Goal: Information Seeking & Learning: Understand process/instructions

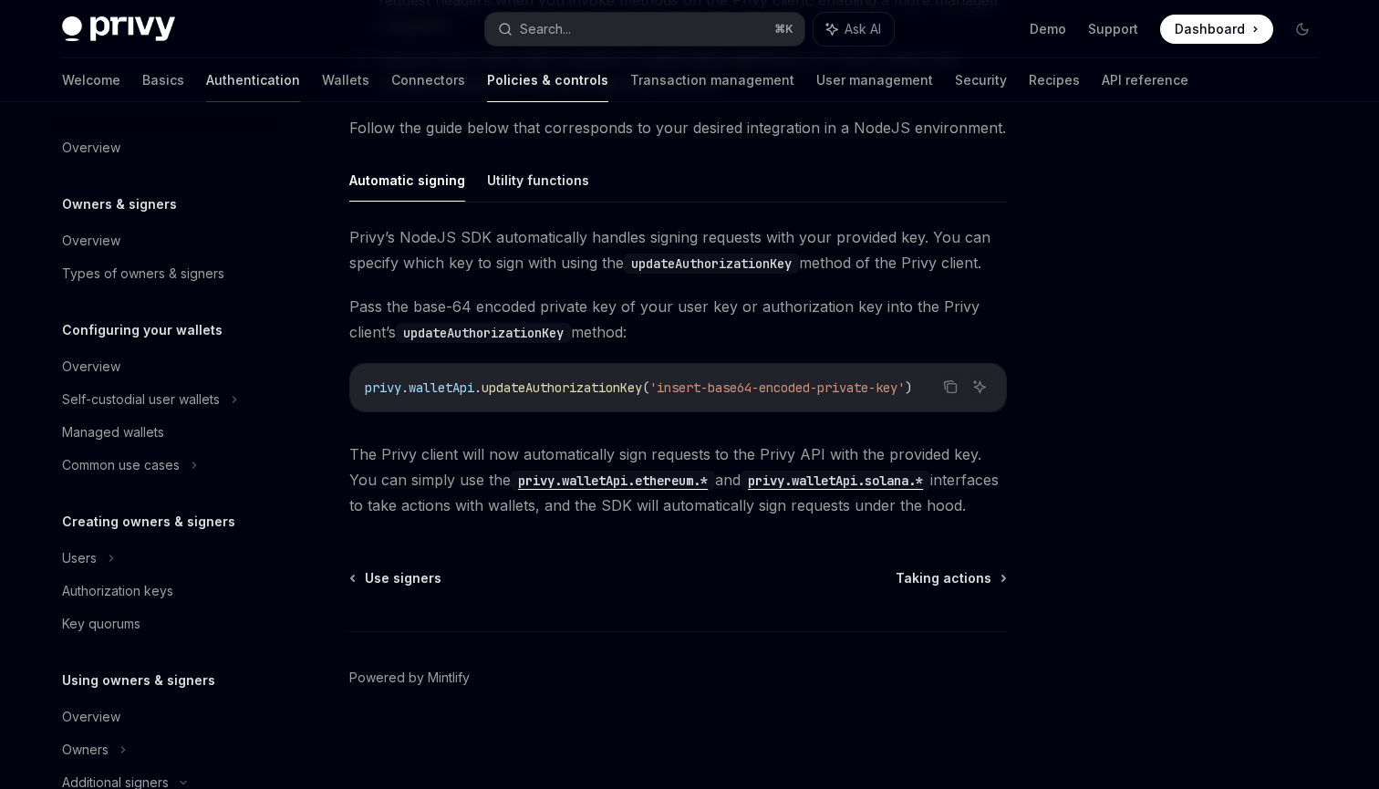
click at [206, 87] on link "Authentication" at bounding box center [253, 80] width 94 height 44
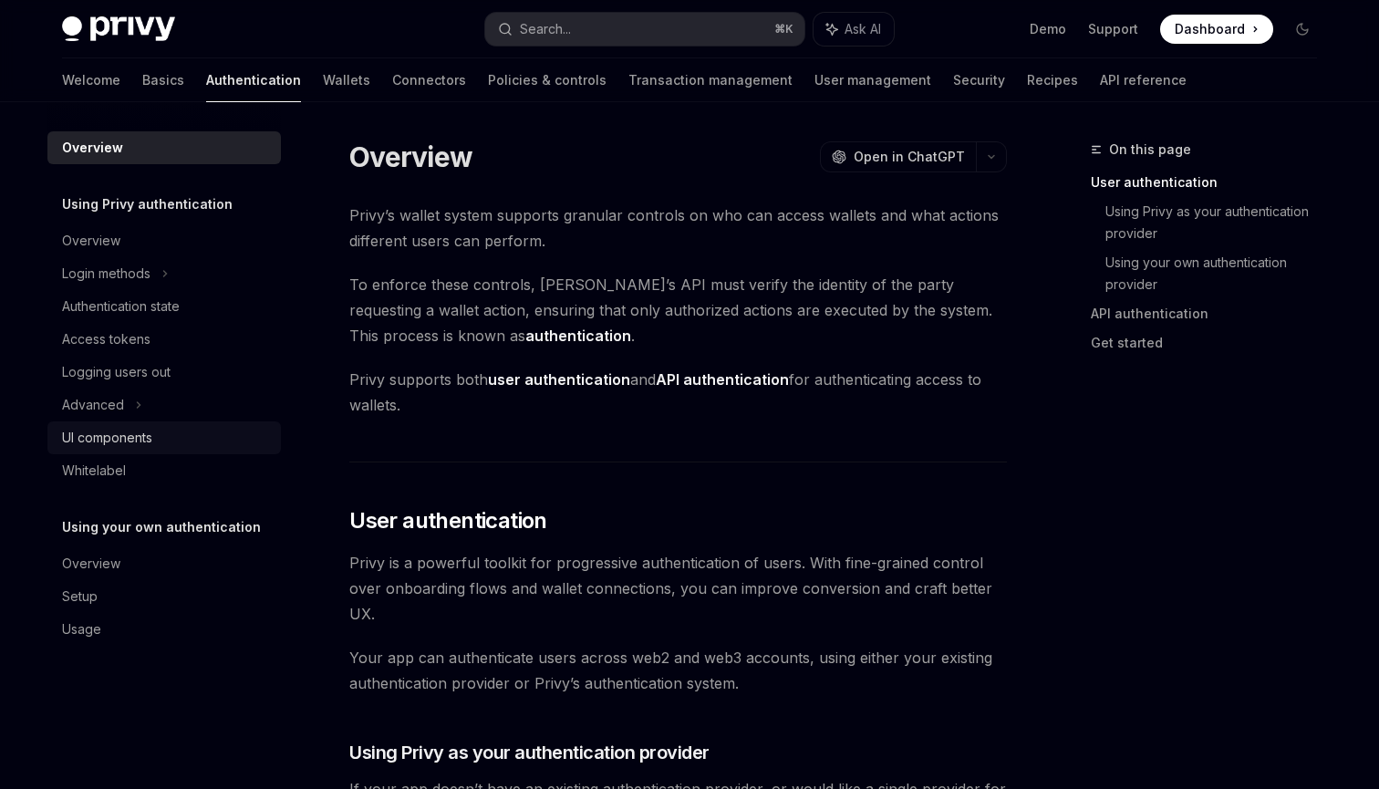
click at [120, 450] on link "UI components" at bounding box center [163, 437] width 233 height 33
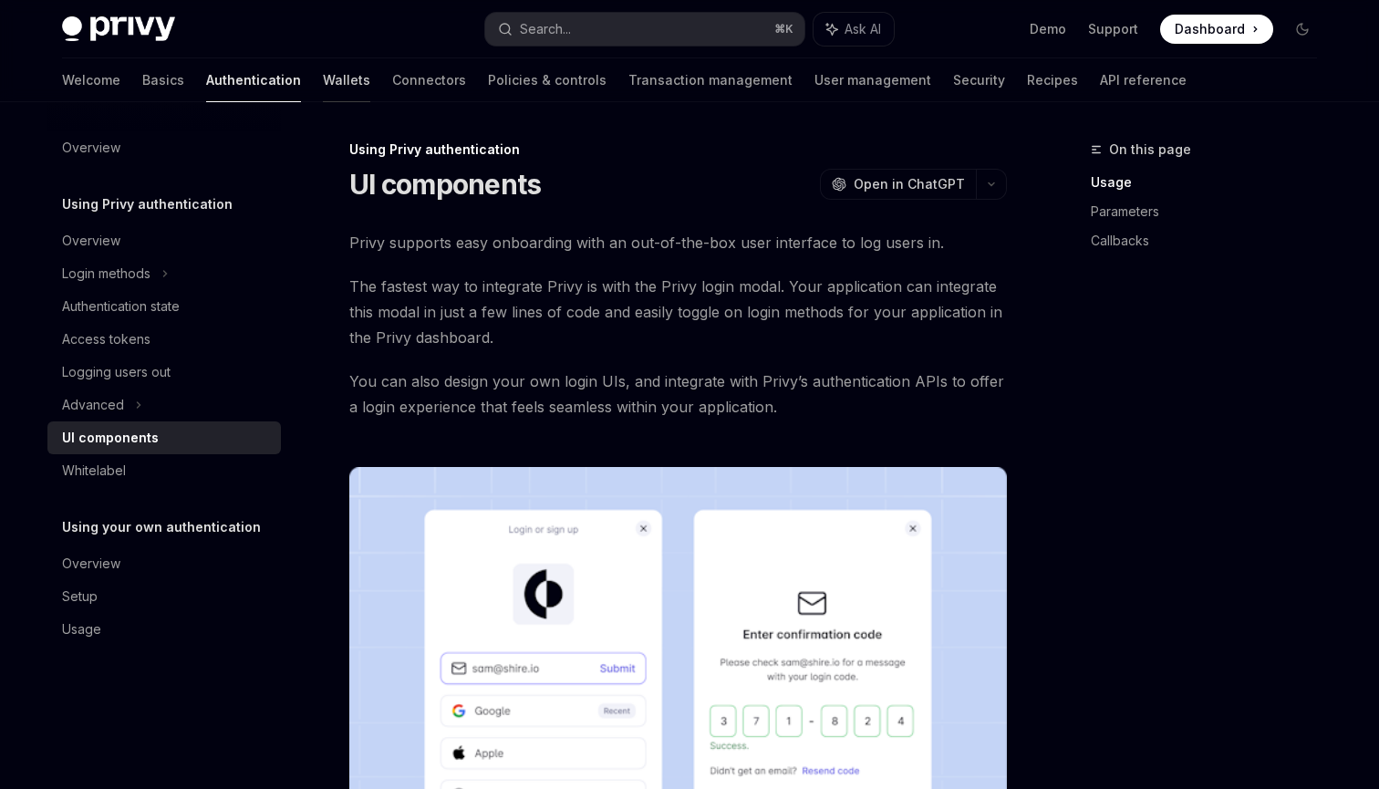
click at [323, 65] on link "Wallets" at bounding box center [346, 80] width 47 height 44
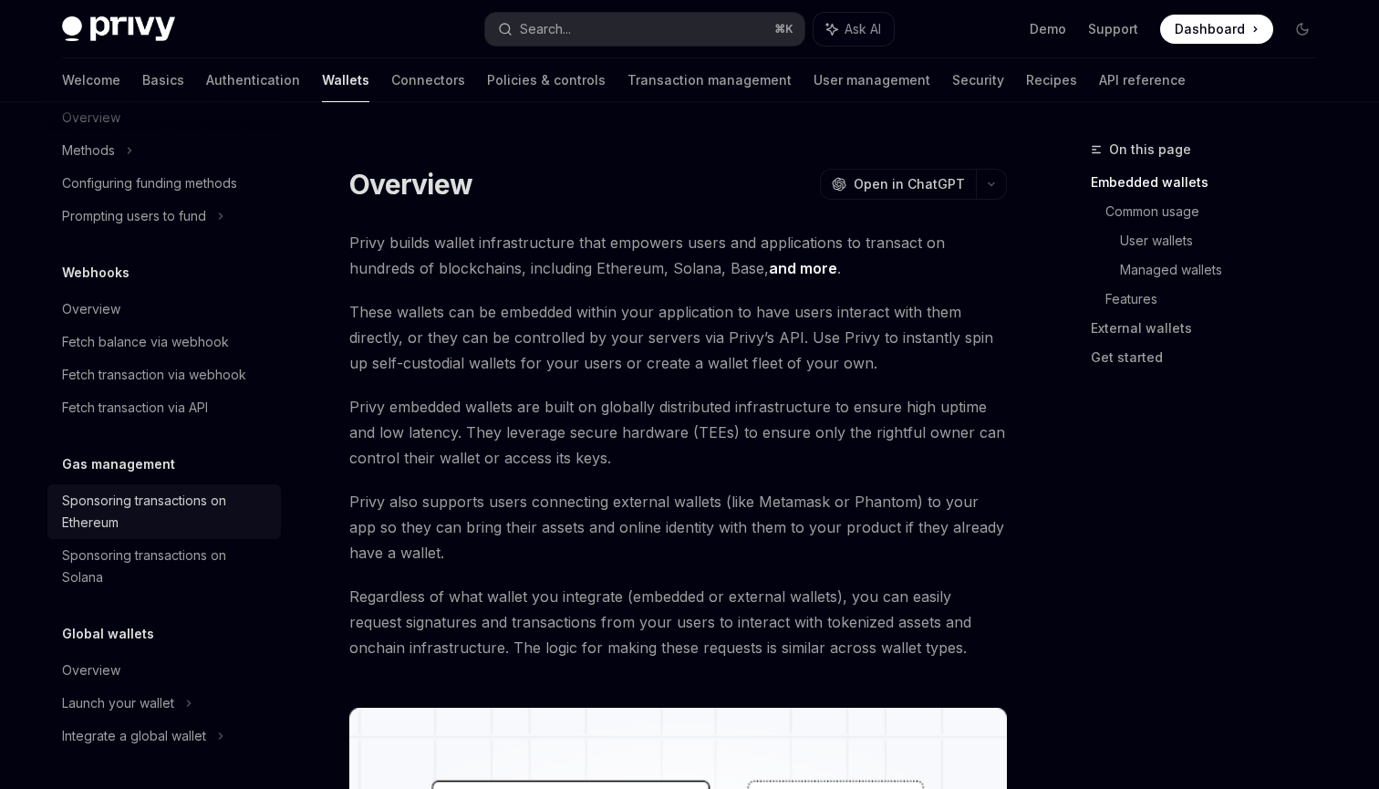
scroll to position [789, 0]
click at [181, 502] on div "Sponsoring transactions on Ethereum" at bounding box center [166, 512] width 208 height 44
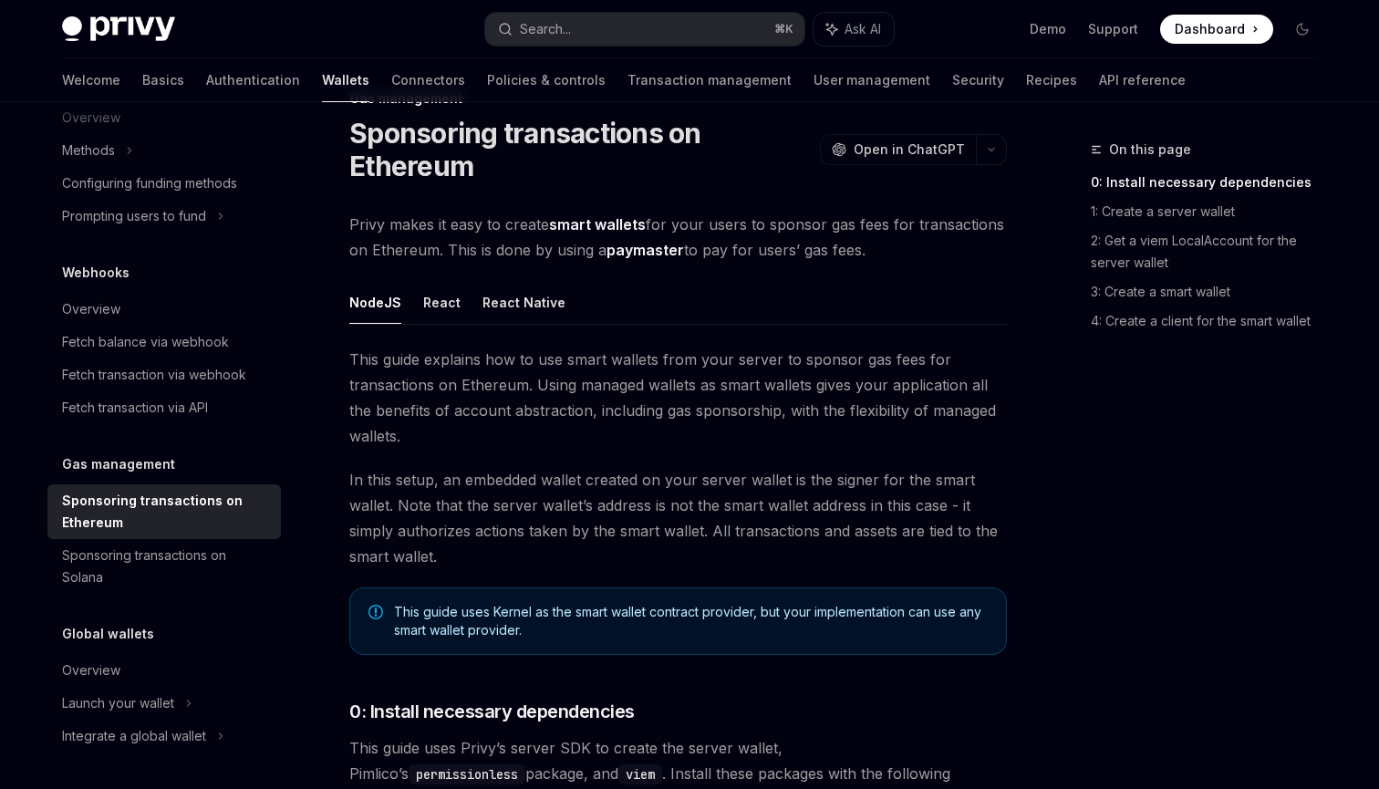
scroll to position [78, 0]
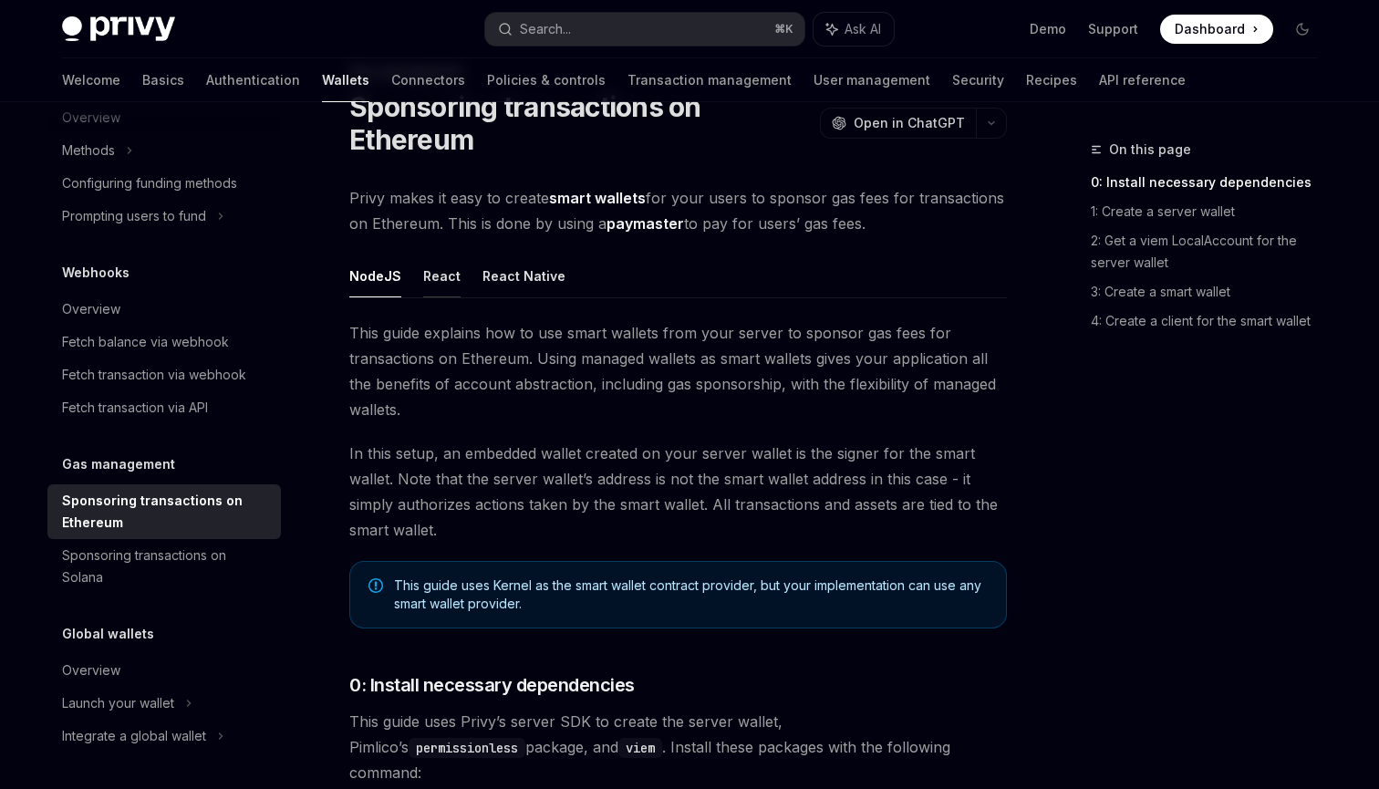
click at [438, 283] on button "React" at bounding box center [441, 275] width 37 height 43
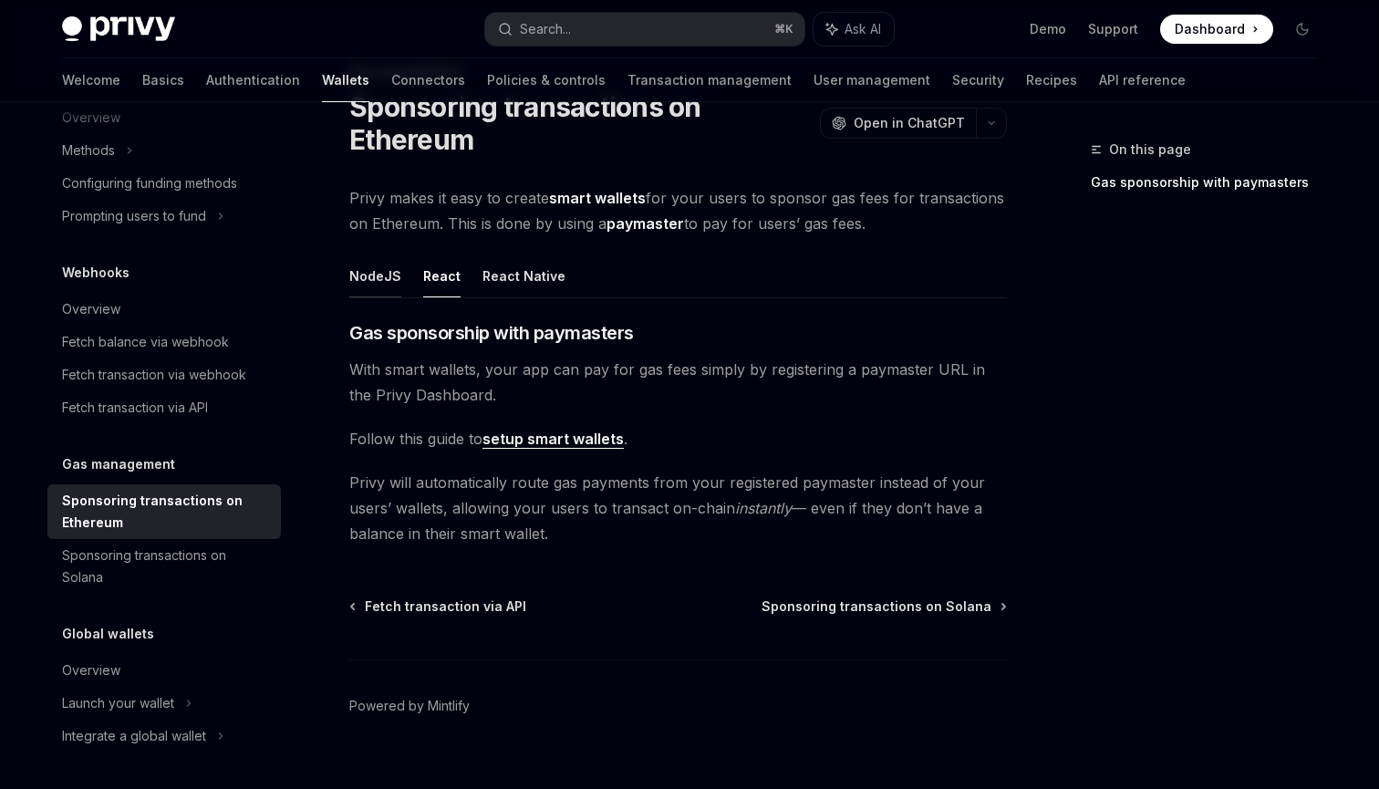
click at [382, 285] on button "NodeJS" at bounding box center [375, 275] width 52 height 43
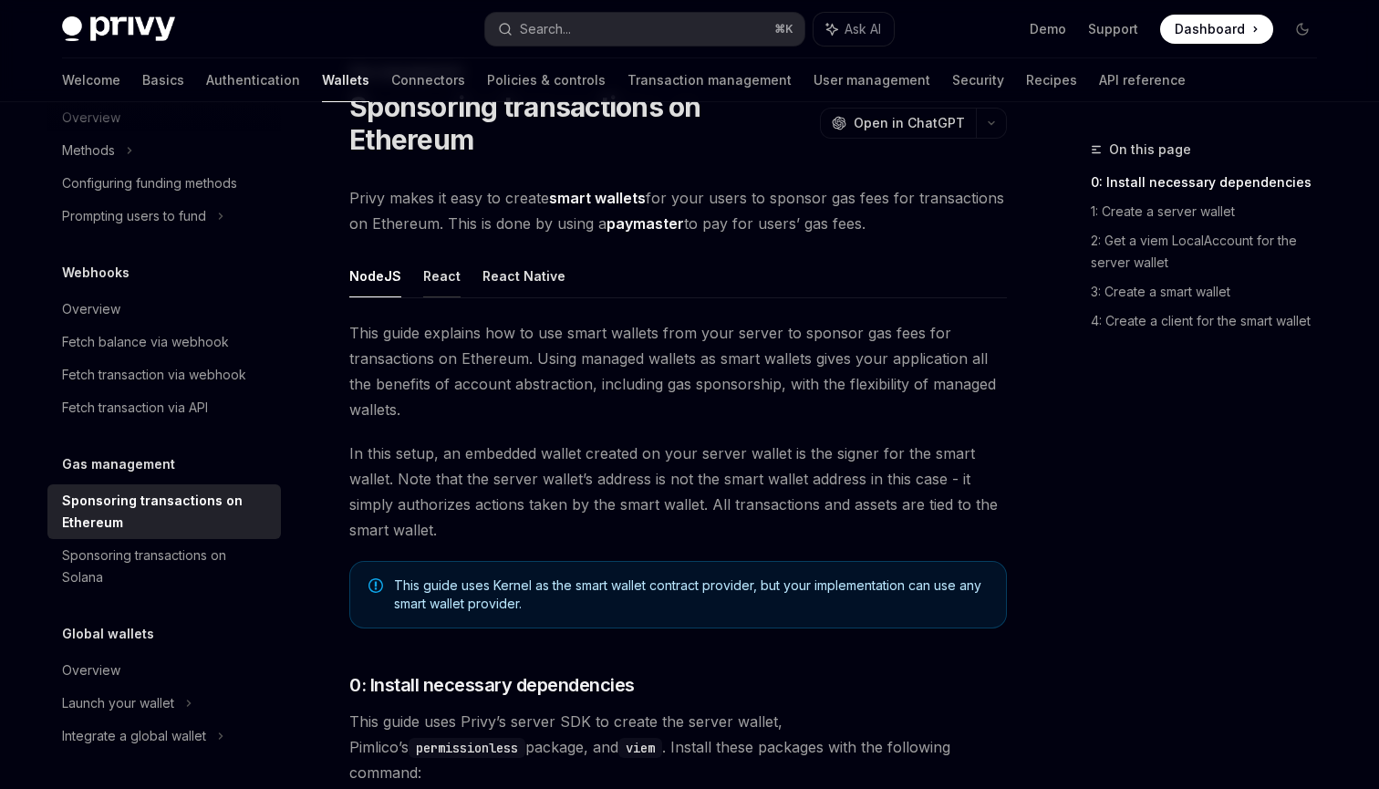
click at [432, 277] on button "React" at bounding box center [441, 275] width 37 height 43
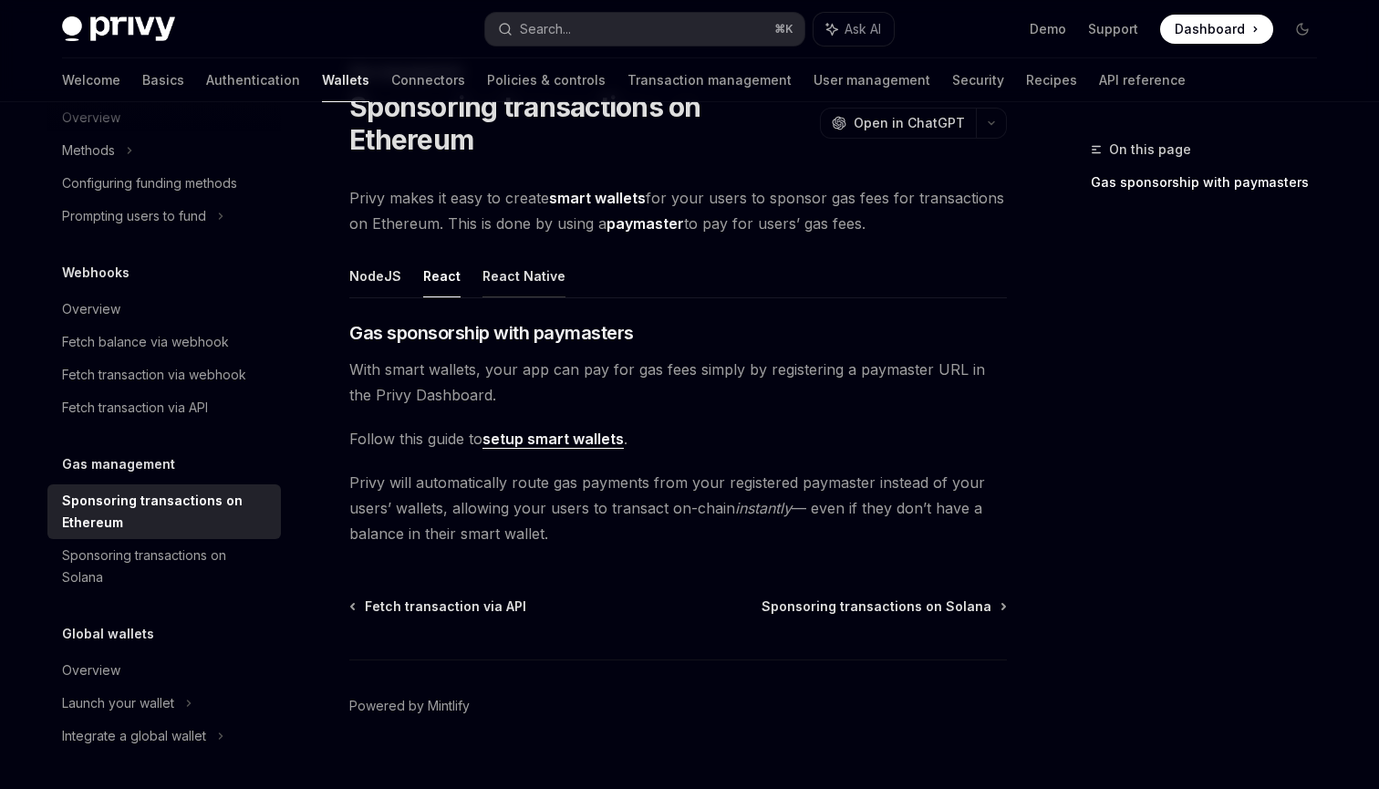
click at [512, 280] on button "React Native" at bounding box center [523, 275] width 83 height 43
click at [447, 278] on button "React" at bounding box center [441, 275] width 37 height 43
click at [382, 279] on button "NodeJS" at bounding box center [375, 275] width 52 height 43
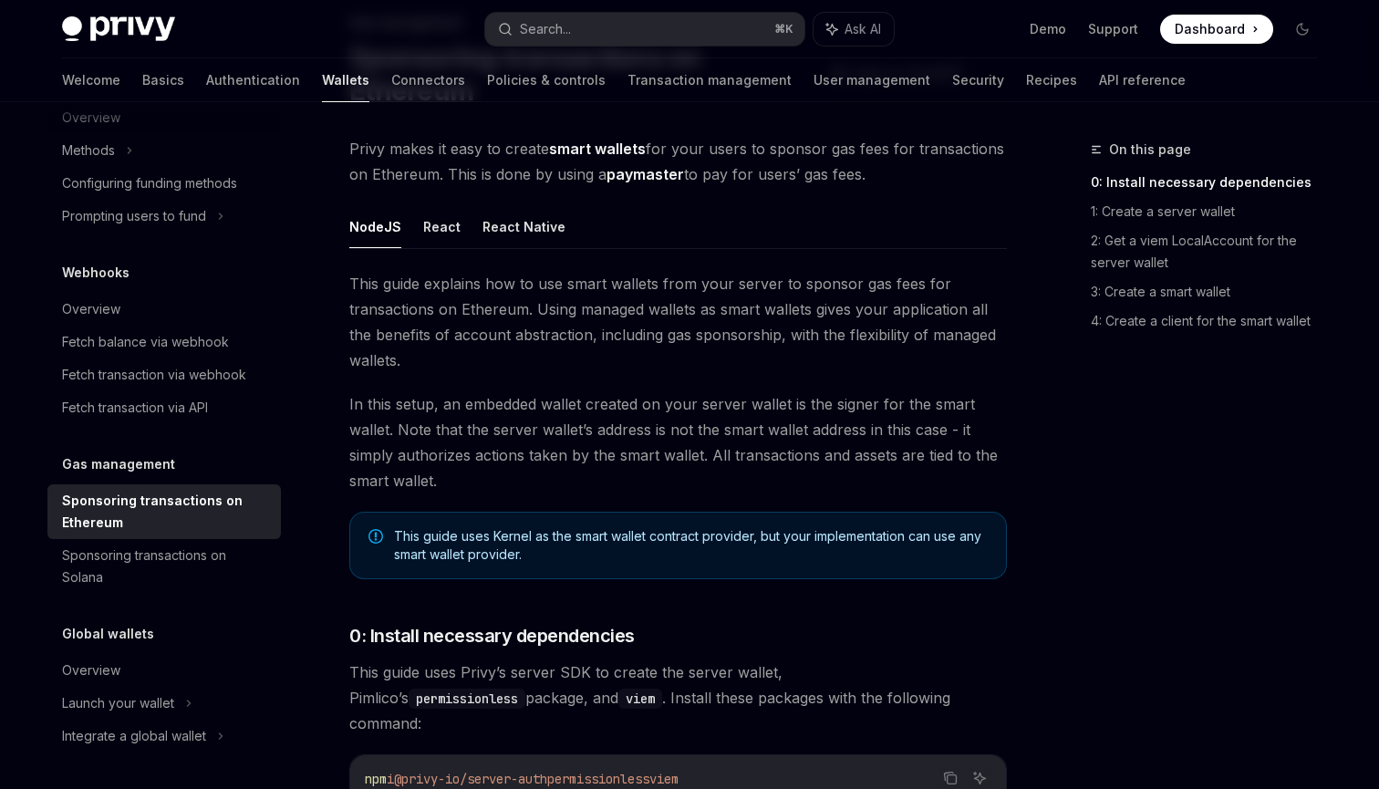
scroll to position [63, 0]
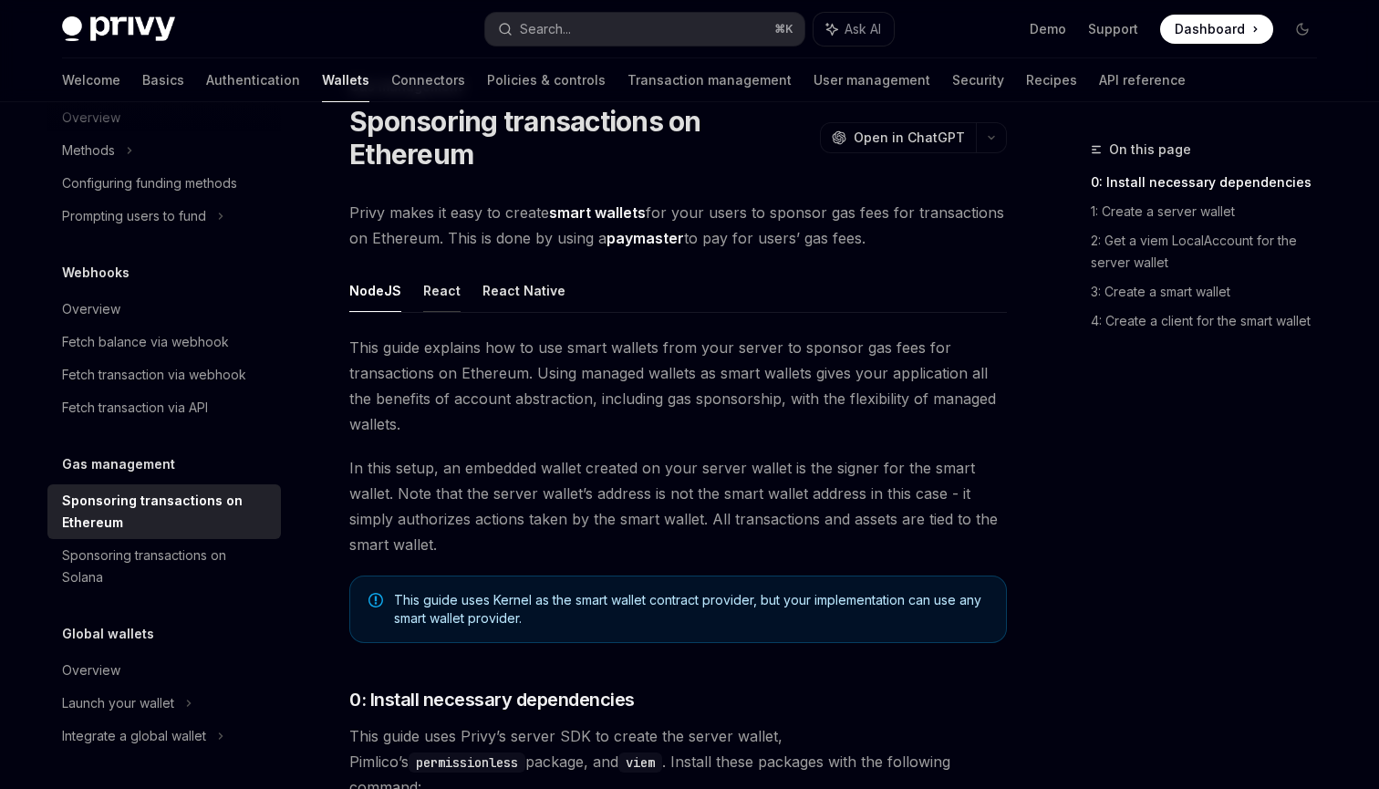
click at [441, 304] on button "React" at bounding box center [441, 290] width 37 height 43
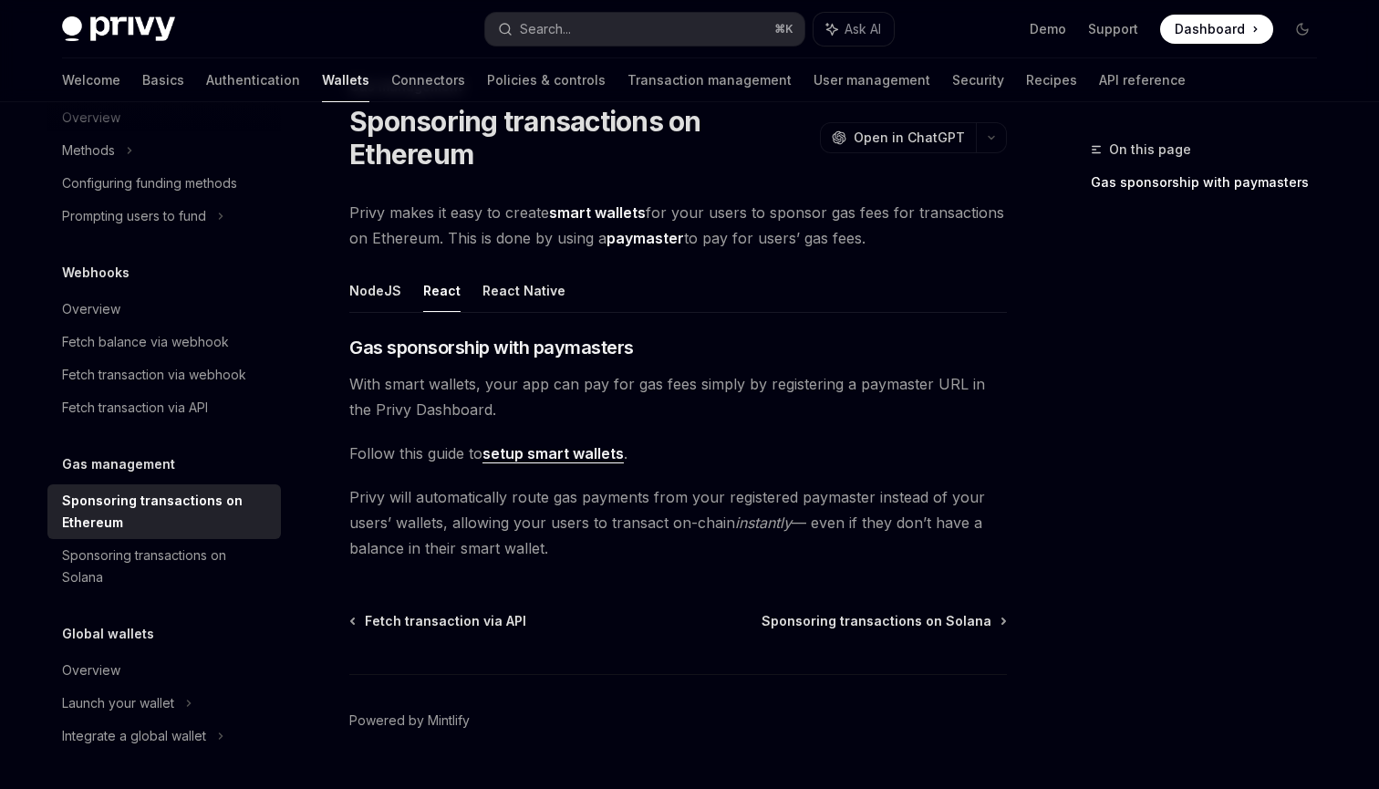
click at [495, 456] on link "setup smart wallets" at bounding box center [552, 453] width 141 height 19
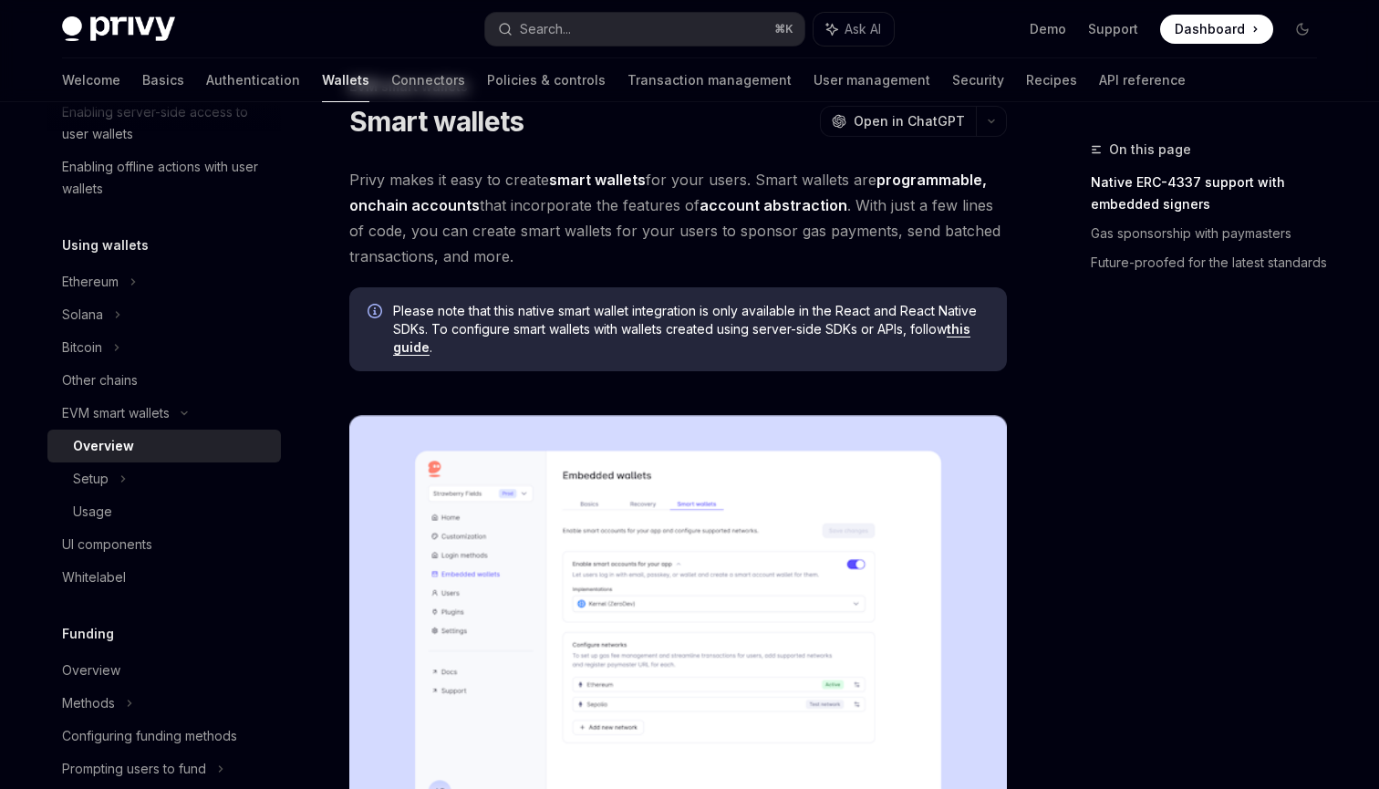
scroll to position [78, 0]
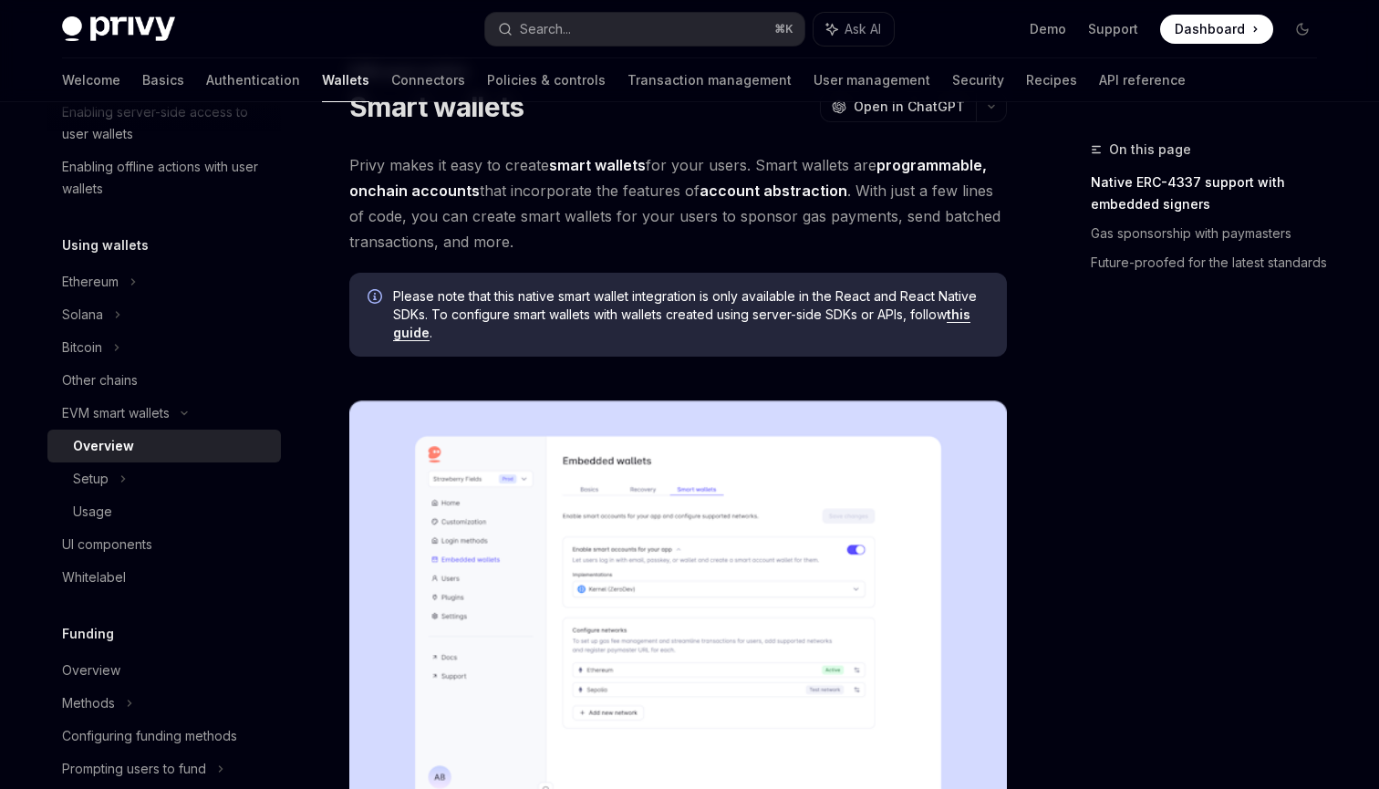
click at [405, 339] on link "this guide" at bounding box center [681, 323] width 577 height 35
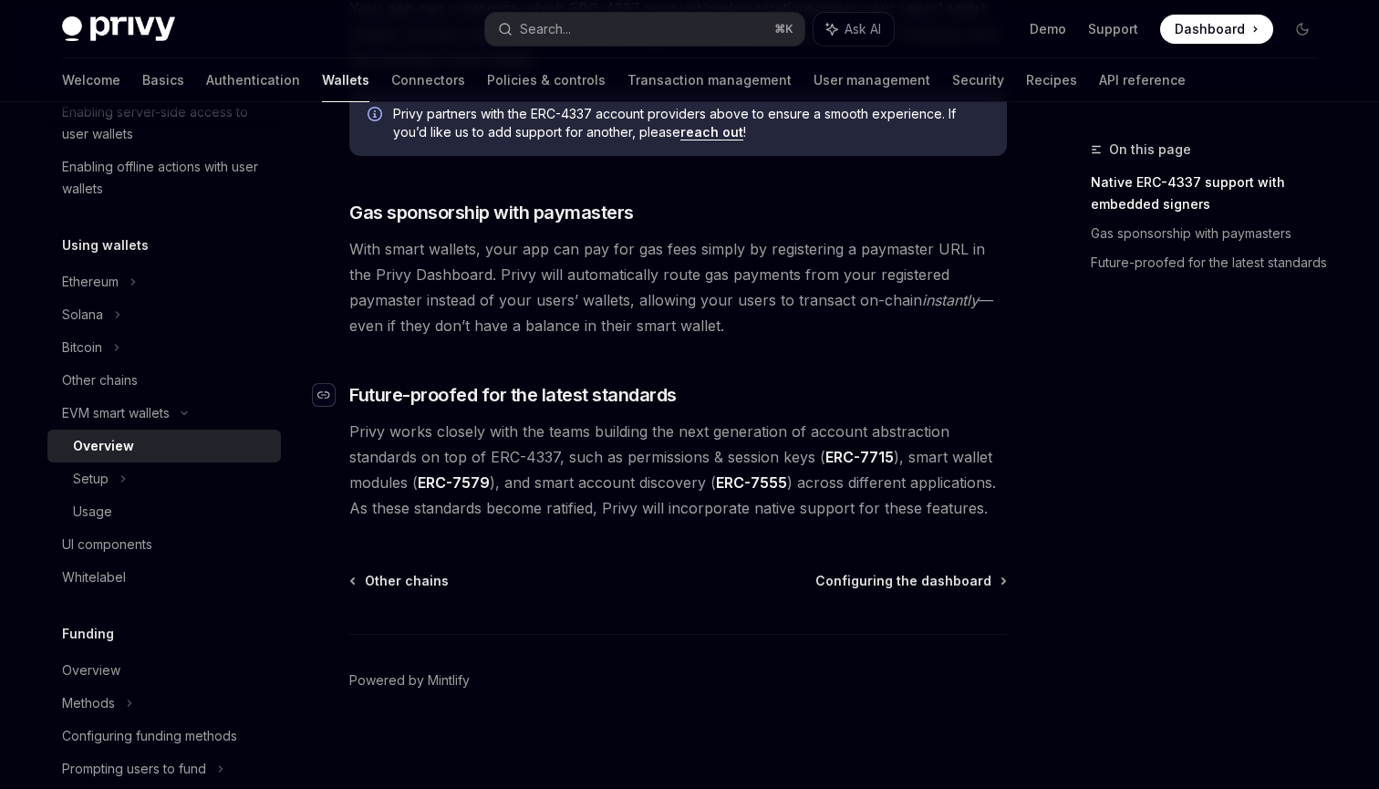
scroll to position [1404, 0]
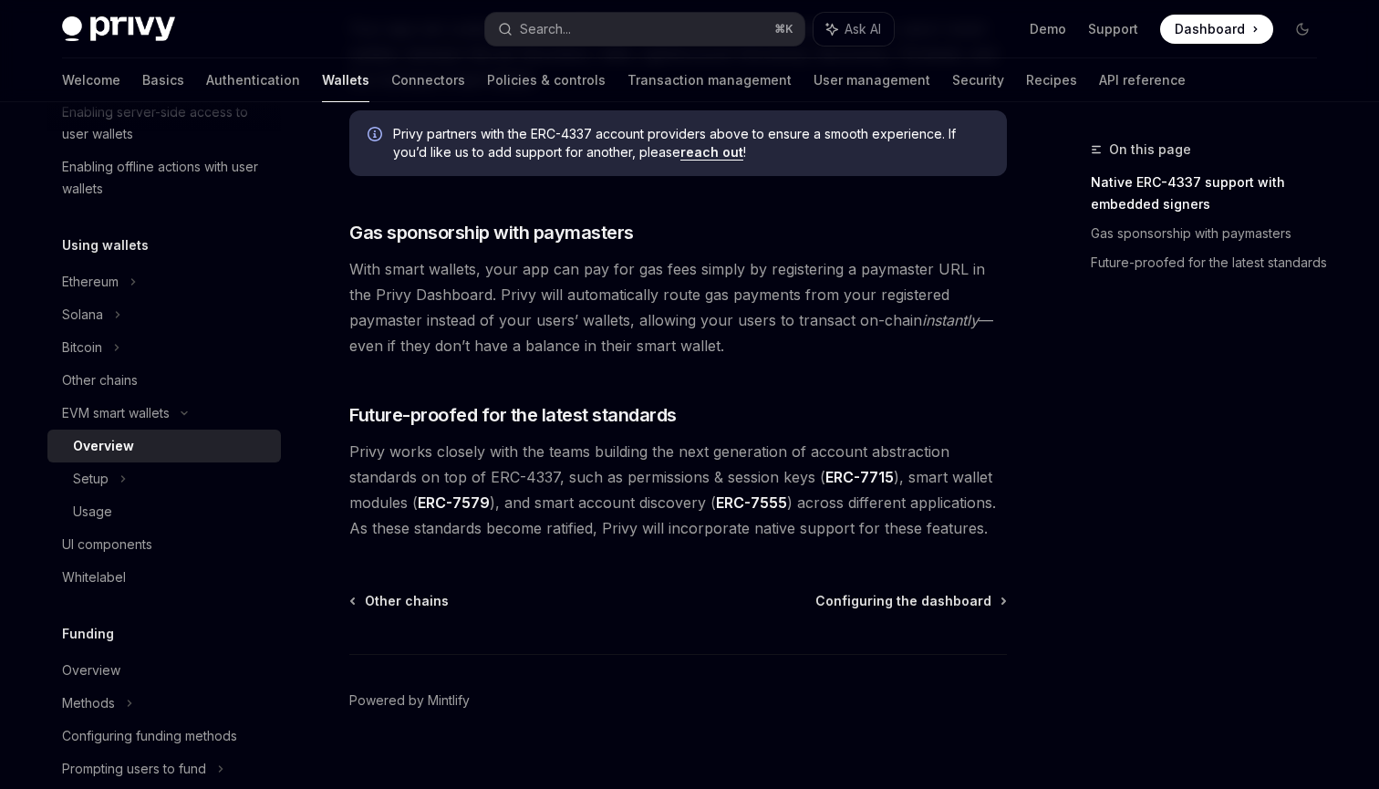
click at [477, 505] on link "ERC-7579" at bounding box center [454, 502] width 72 height 19
click at [150, 485] on div "Setup" at bounding box center [163, 478] width 233 height 33
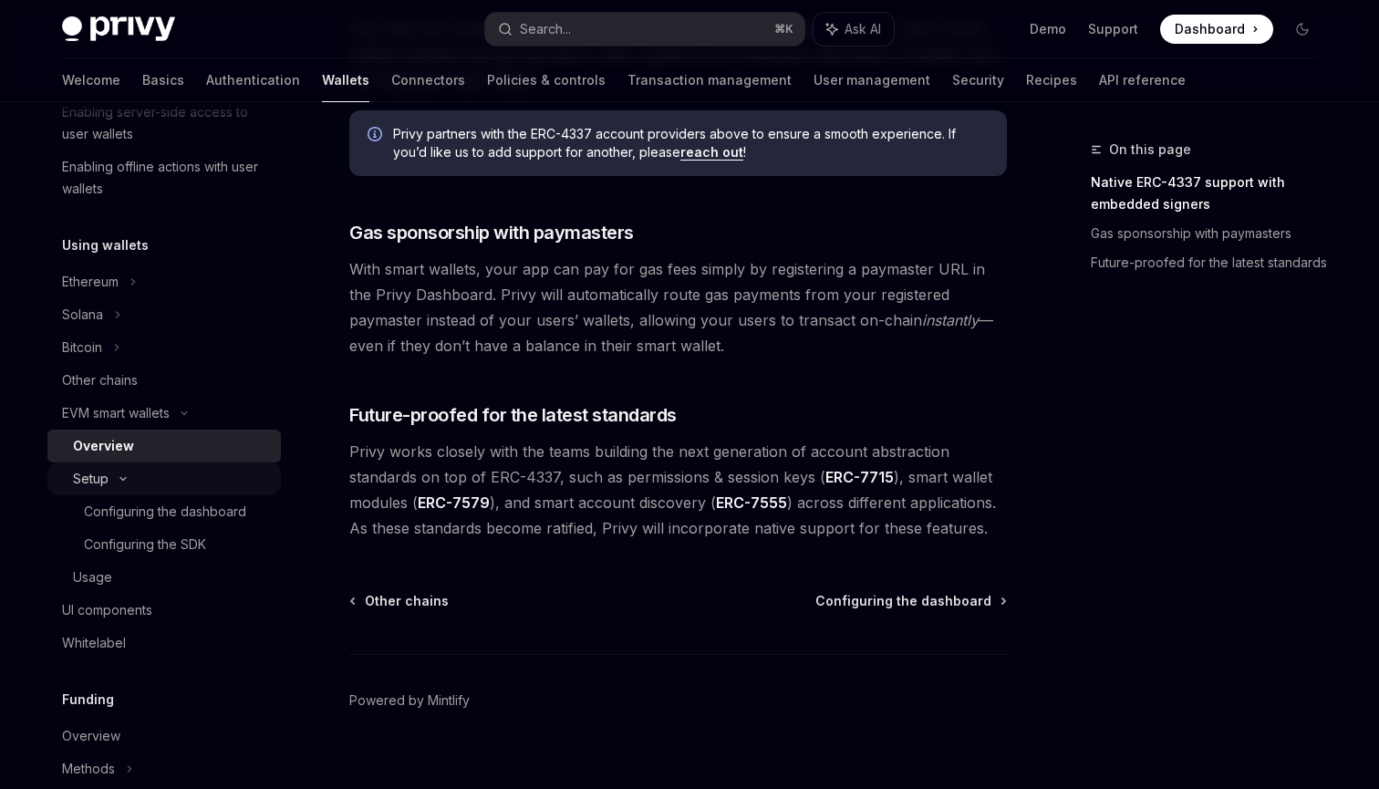
type textarea "*"
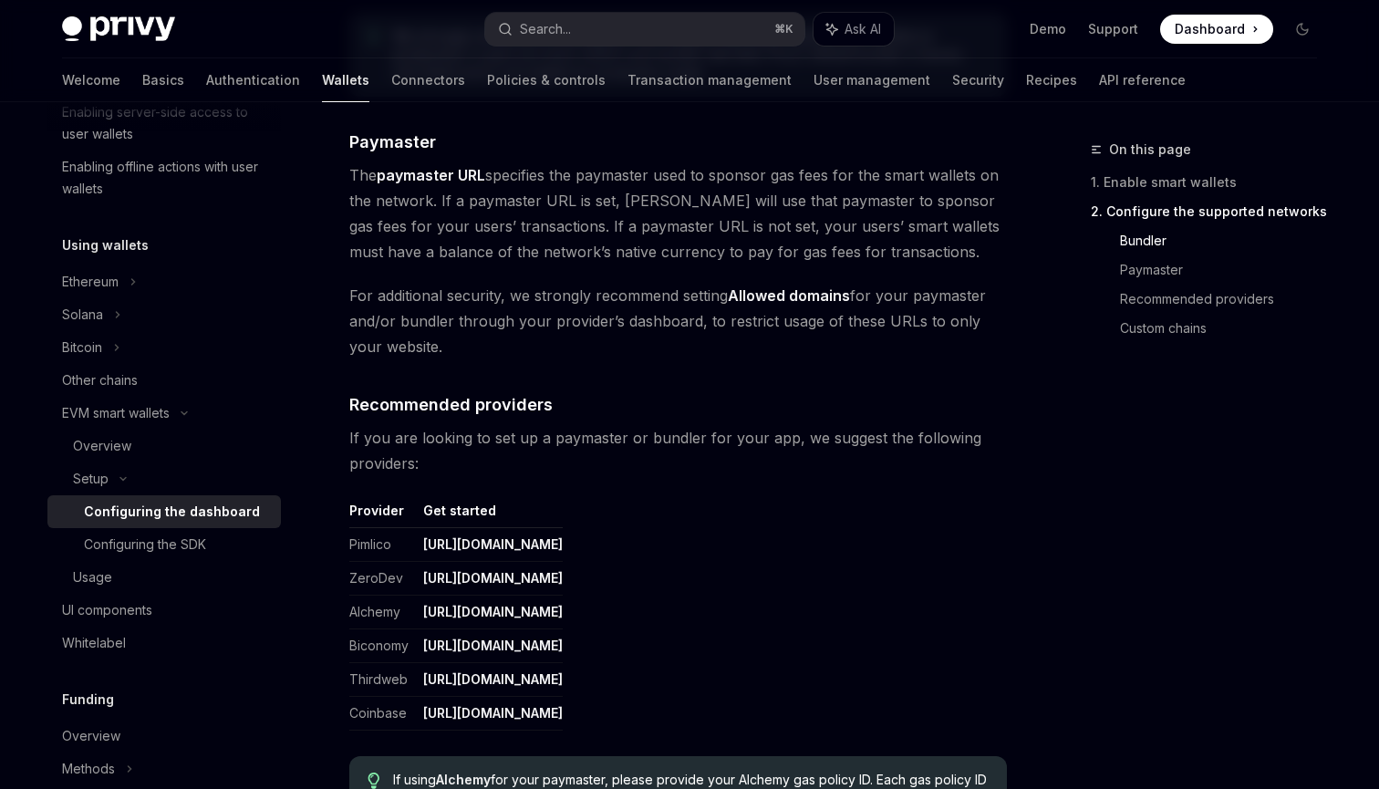
scroll to position [1952, 0]
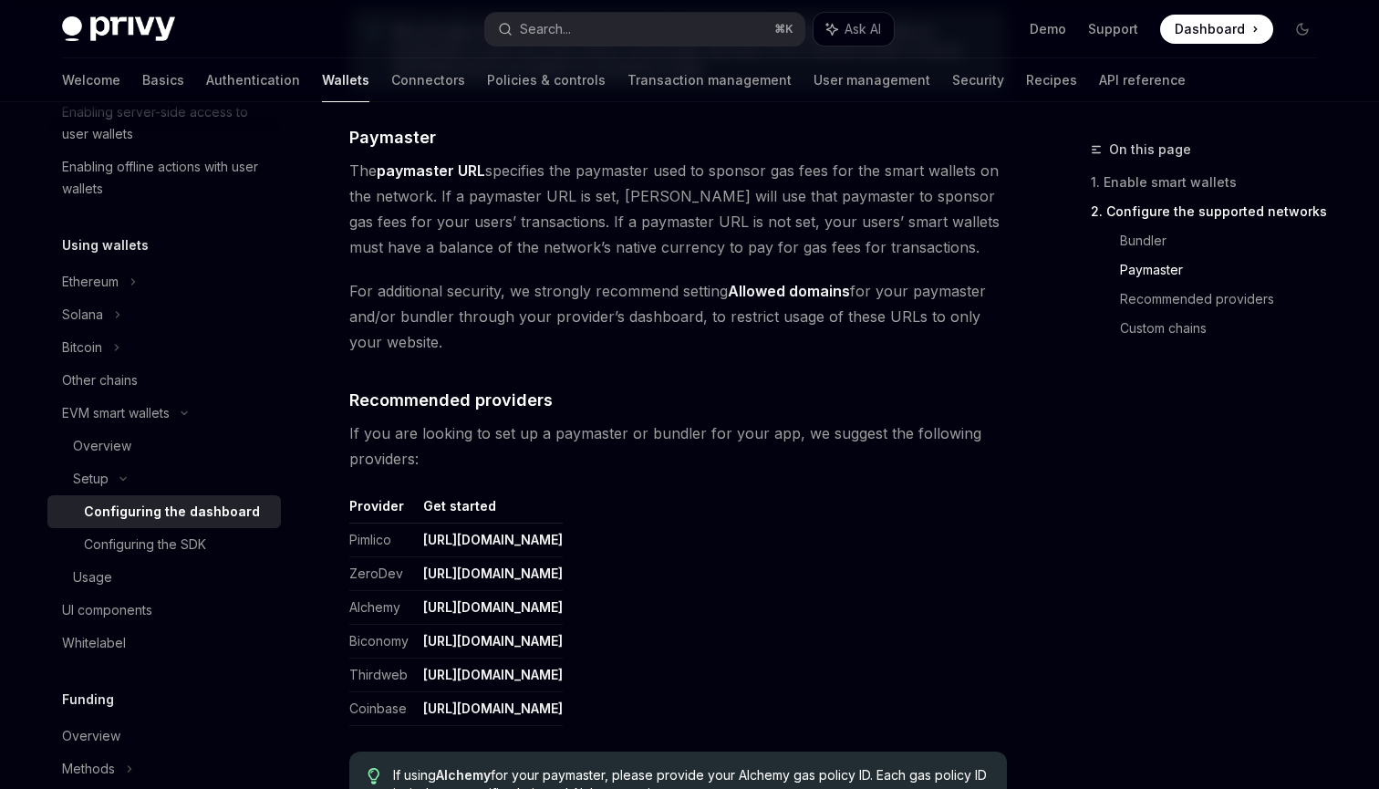
click at [527, 544] on link "[URL][DOMAIN_NAME]" at bounding box center [493, 540] width 140 height 16
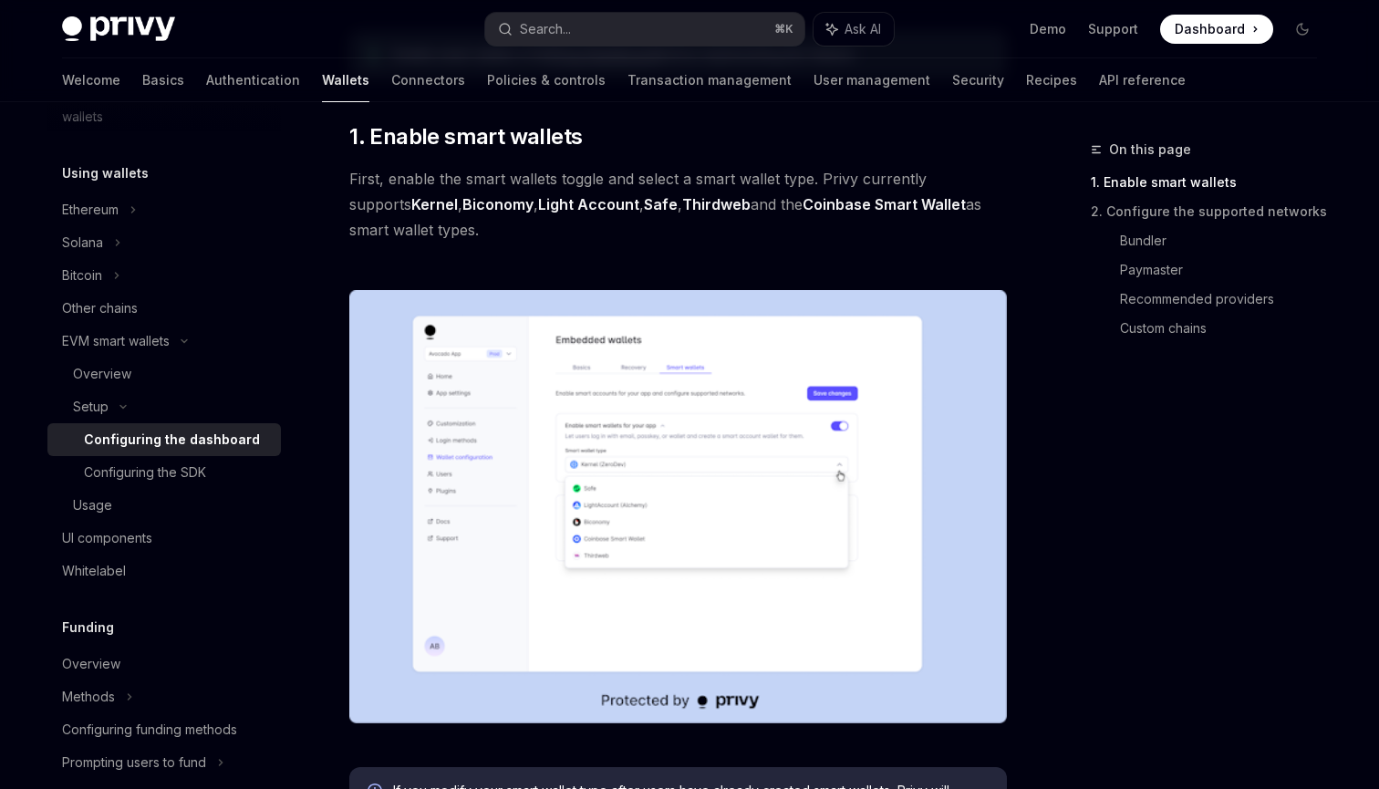
scroll to position [566, 0]
